Goal: Find specific page/section: Find specific page/section

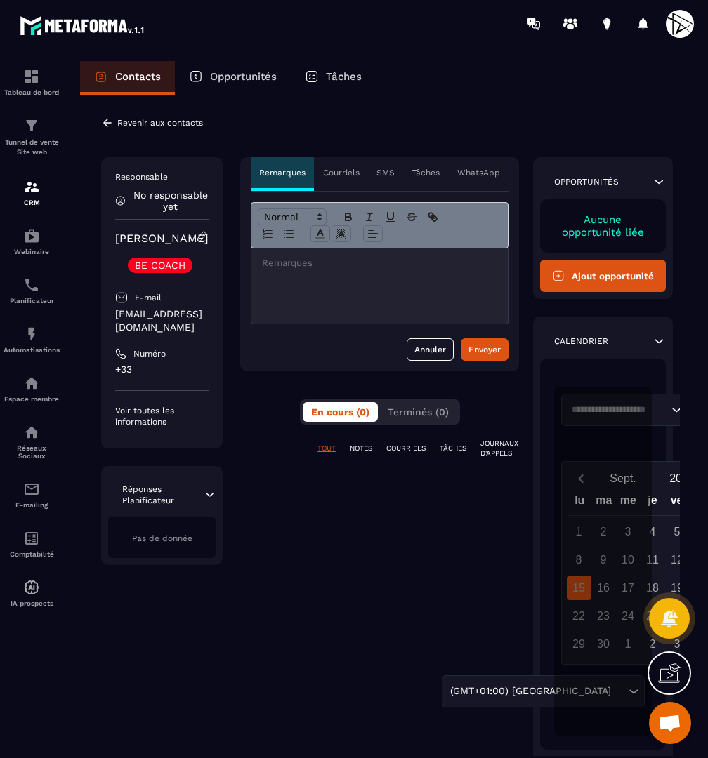
click at [131, 112] on div "**********" at bounding box center [380, 450] width 600 height 711
click at [124, 126] on p "Revenir aux contacts" at bounding box center [160, 123] width 86 height 10
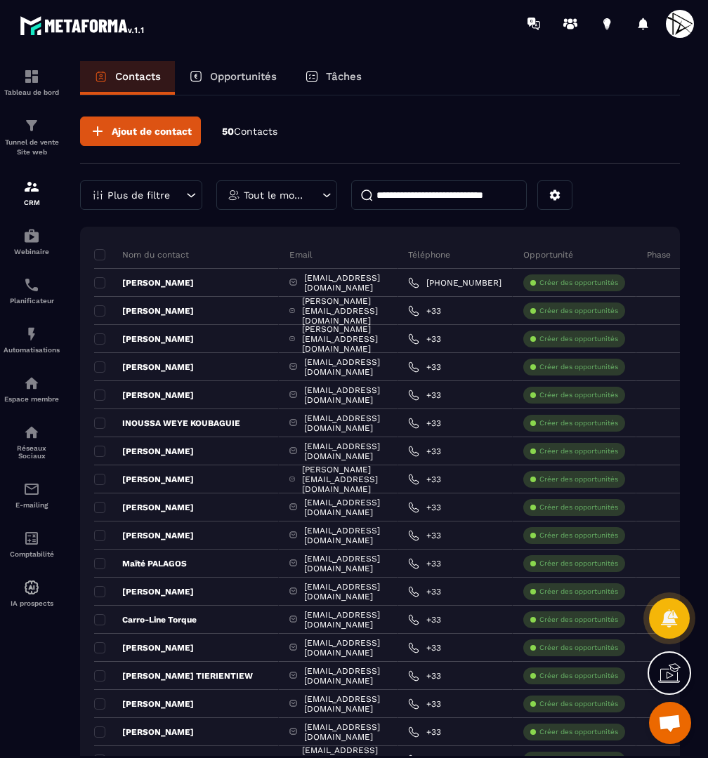
click at [414, 190] on input at bounding box center [439, 194] width 176 height 29
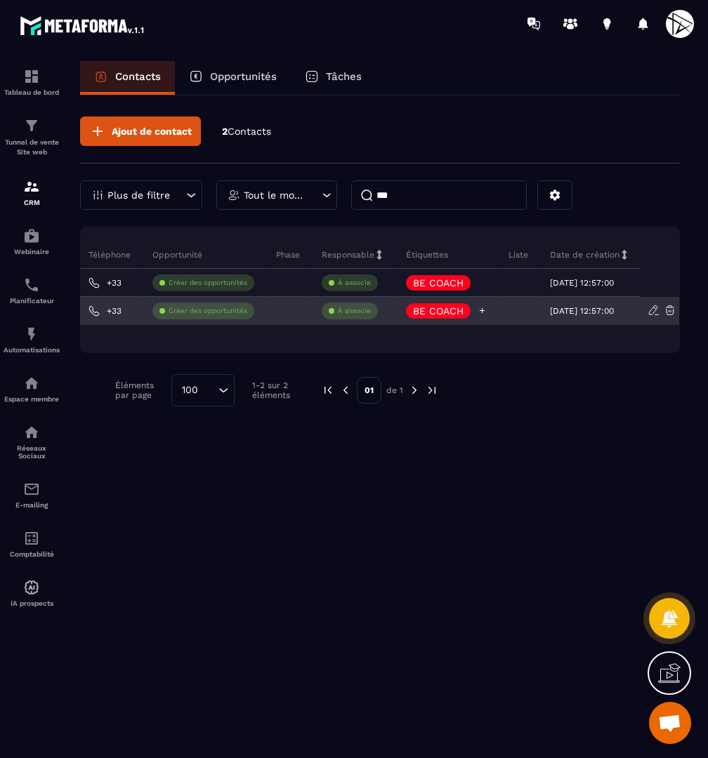
scroll to position [0, 315]
type input "***"
click at [477, 310] on icon at bounding box center [481, 310] width 9 height 9
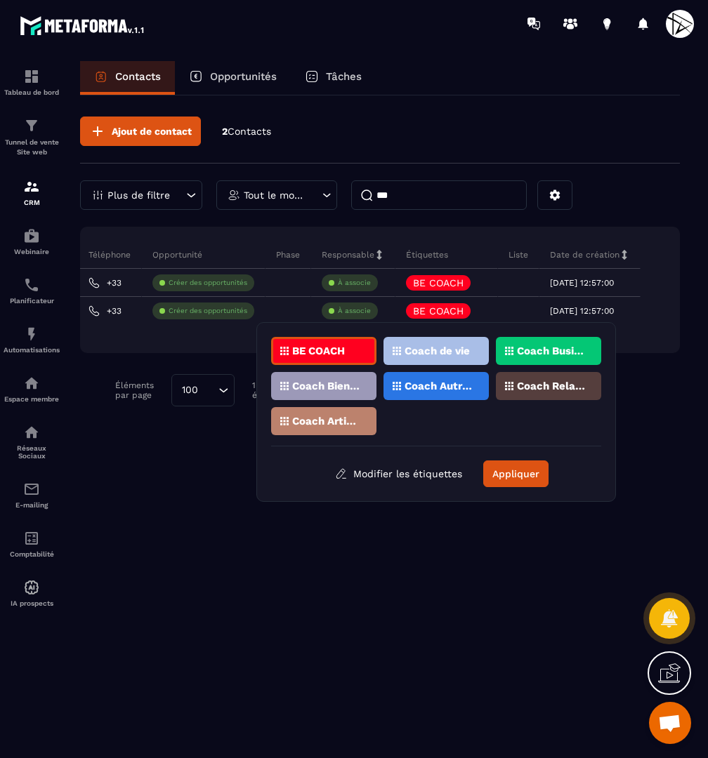
click at [466, 353] on p "Coach de vie" at bounding box center [436, 351] width 65 height 10
click at [539, 351] on p "Coach Business" at bounding box center [551, 351] width 68 height 10
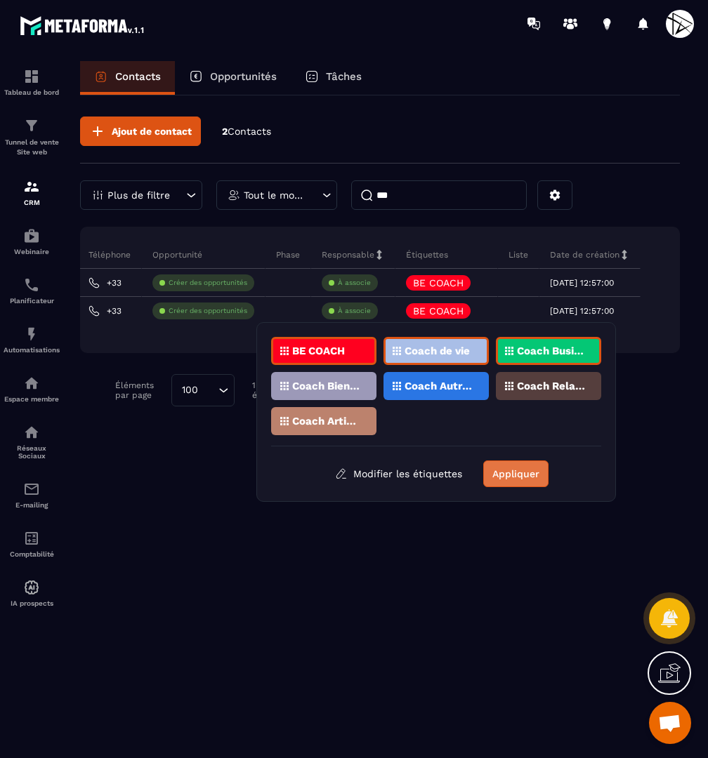
click at [515, 478] on button "Appliquer" at bounding box center [515, 474] width 65 height 27
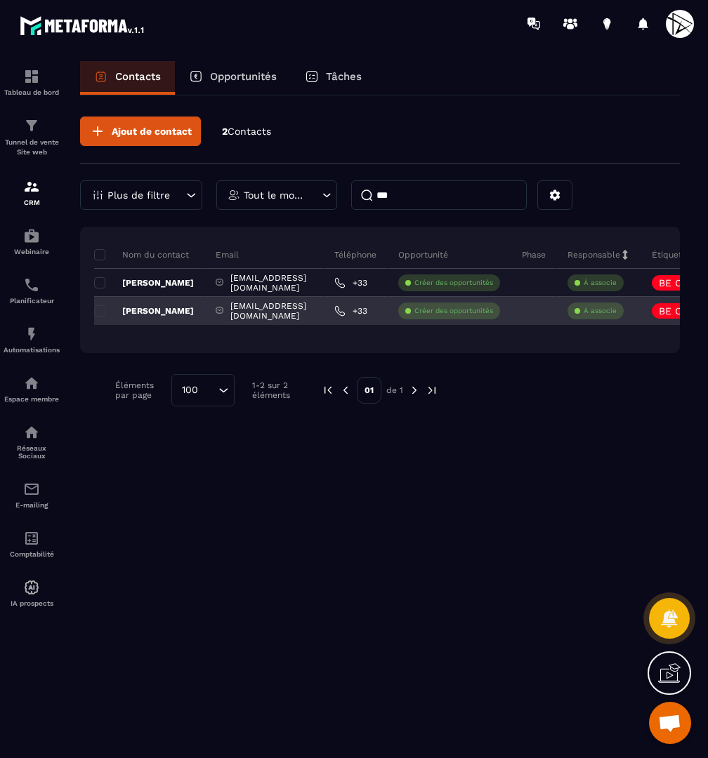
scroll to position [0, 0]
click at [173, 310] on p "[PERSON_NAME]" at bounding box center [144, 310] width 100 height 11
